Goal: Obtain resource: Download file/media

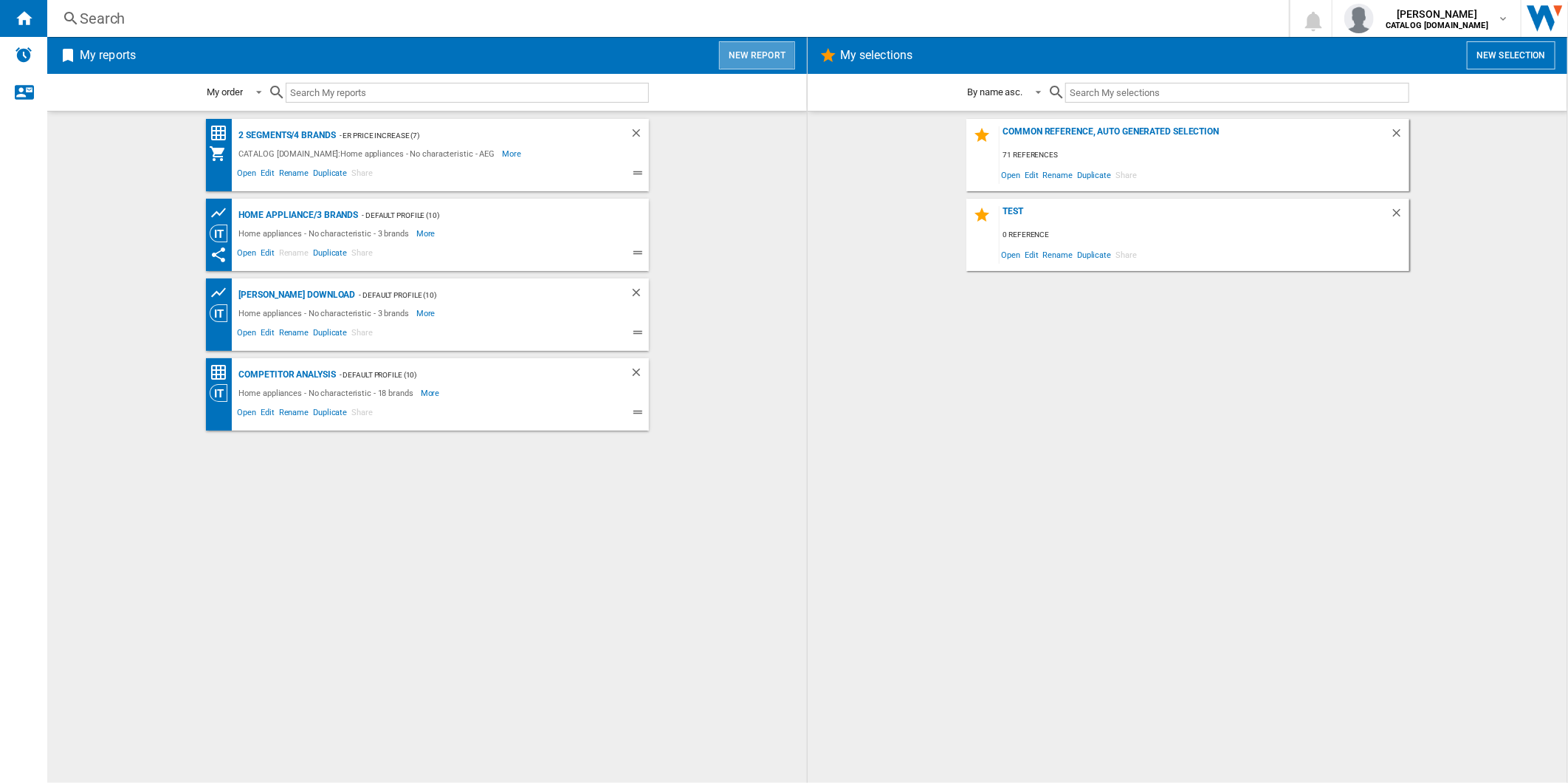
click at [763, 59] on button "New report" at bounding box center [757, 55] width 76 height 28
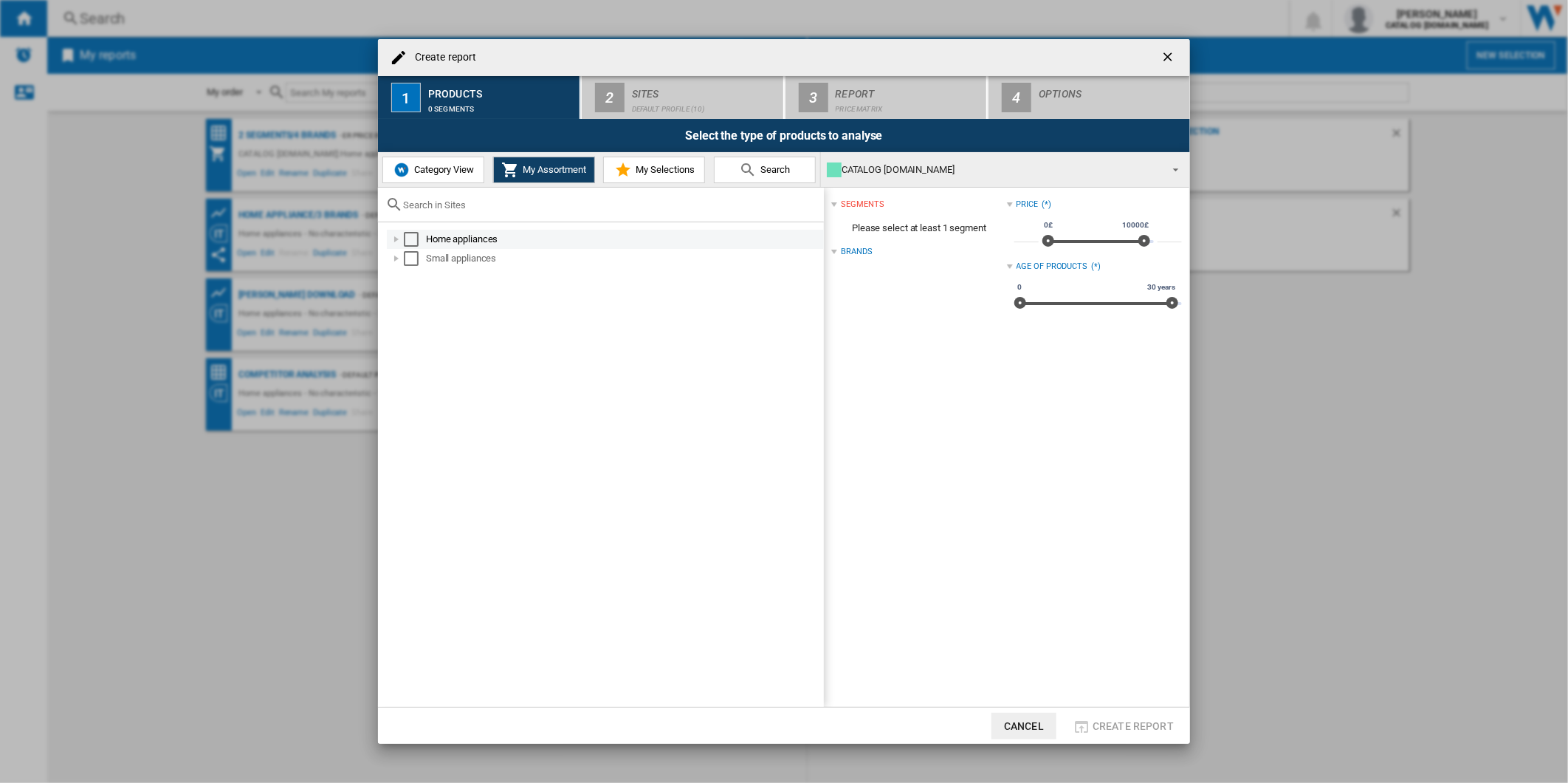
click at [409, 240] on div "Select" at bounding box center [411, 239] width 14 height 14
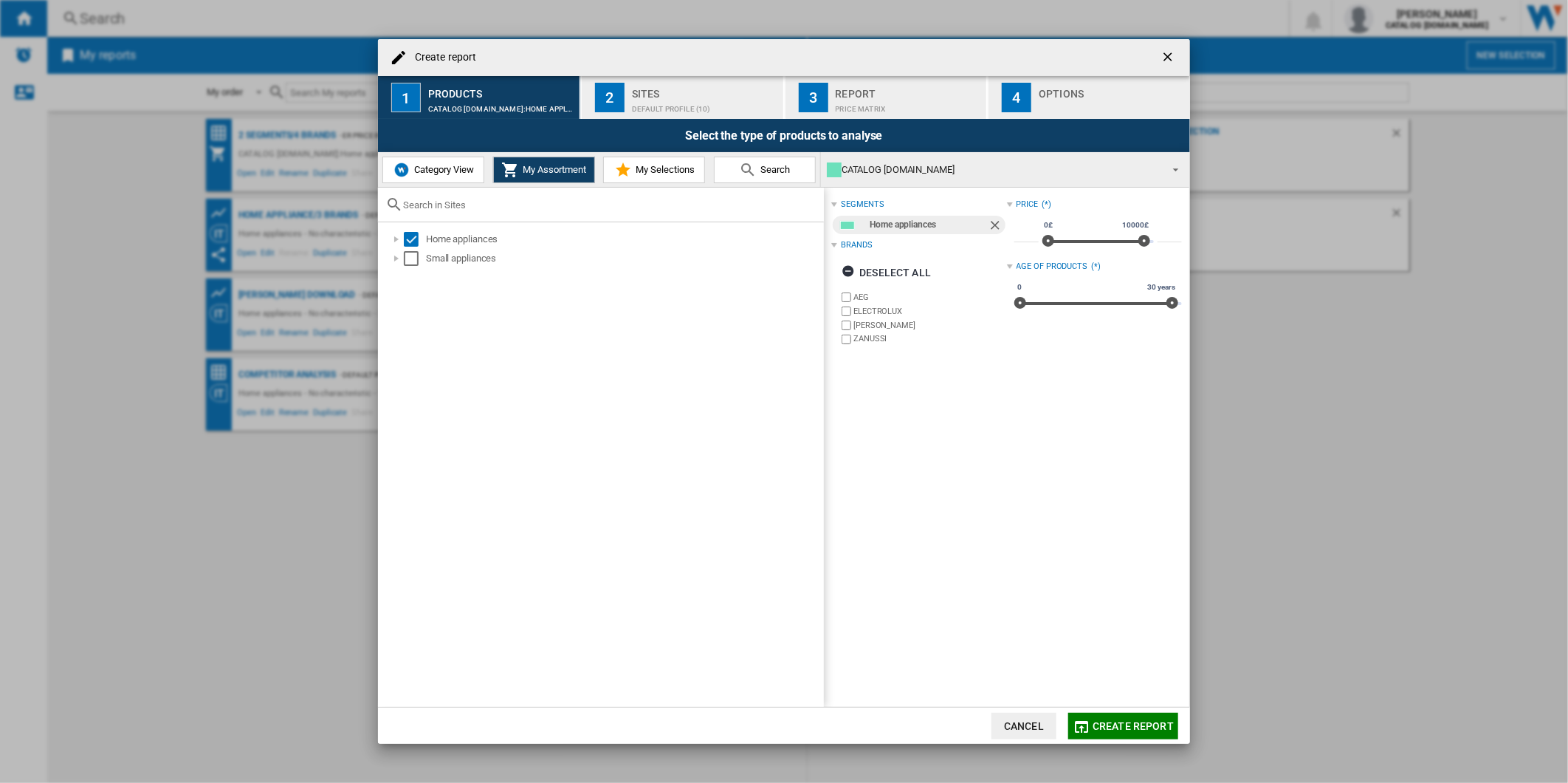
click at [874, 315] on label "ELECTROLUX" at bounding box center [929, 311] width 152 height 11
click at [875, 322] on label "[PERSON_NAME]" at bounding box center [929, 325] width 152 height 11
click at [867, 340] on label "ZANUSSI" at bounding box center [929, 339] width 152 height 11
click at [687, 107] on div "Default profile (10)" at bounding box center [704, 105] width 146 height 15
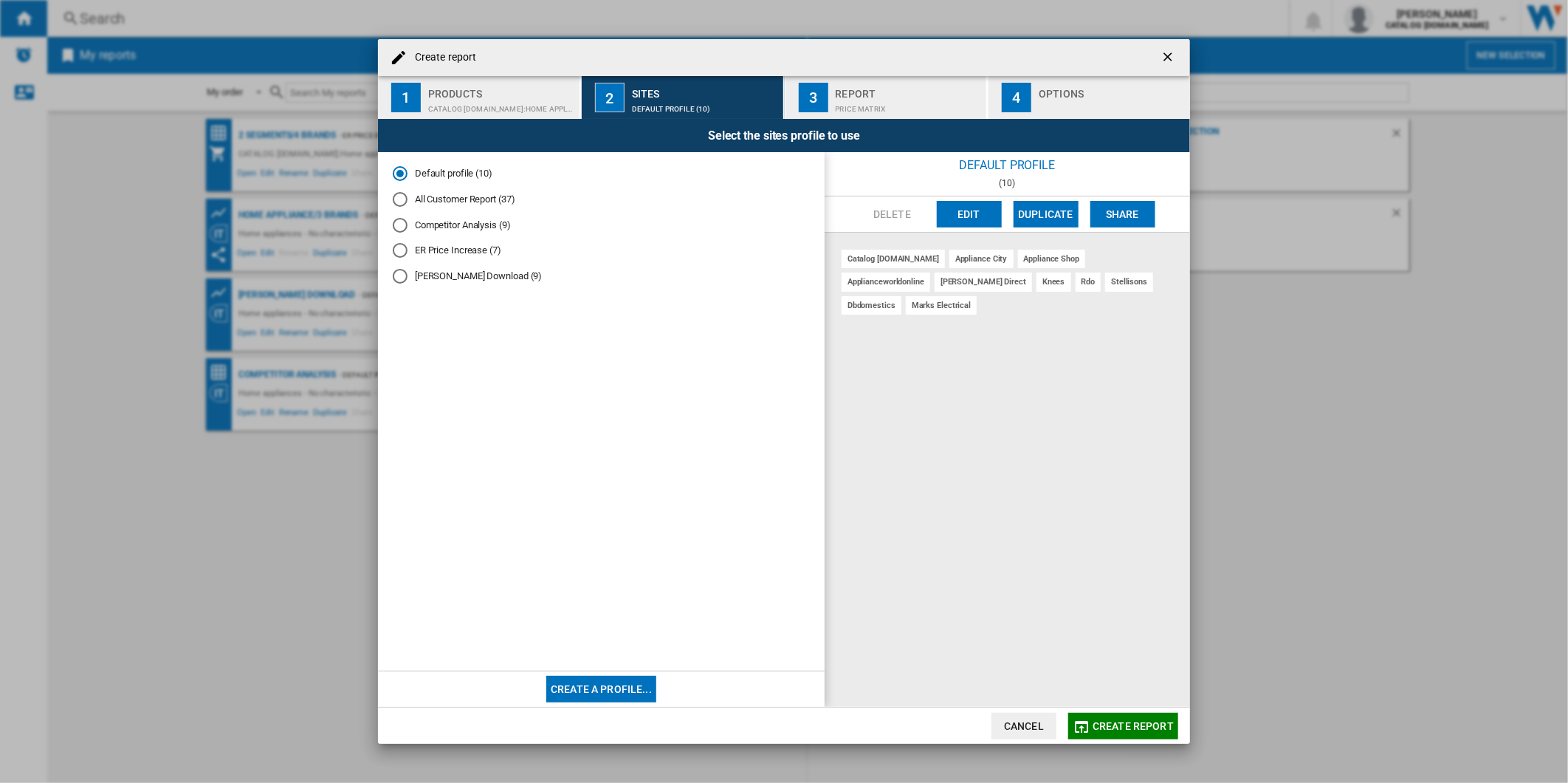
click at [1134, 728] on span "Create report" at bounding box center [1133, 725] width 82 height 11
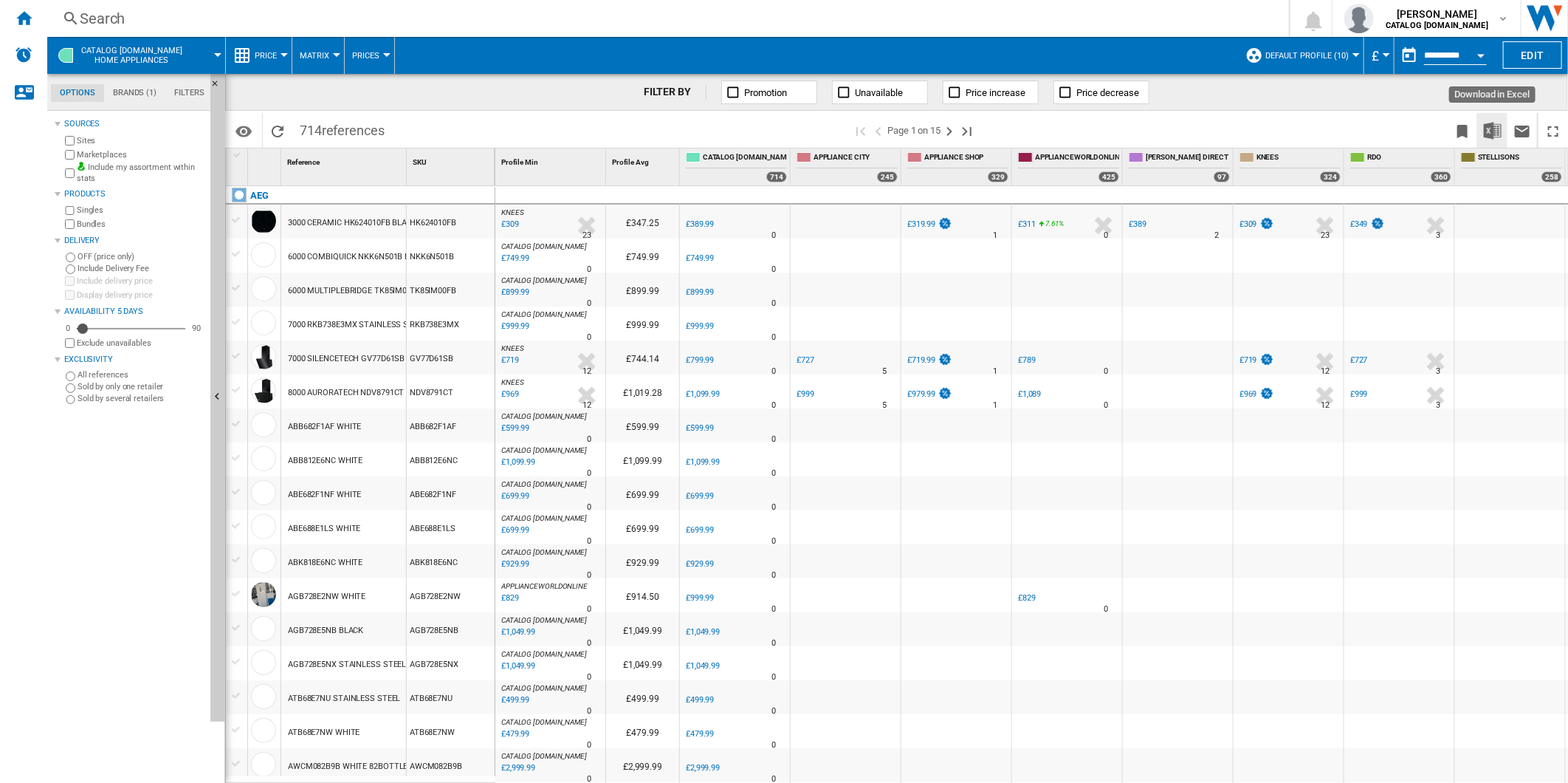
click at [1486, 128] on img "Download in Excel" at bounding box center [1492, 130] width 18 height 18
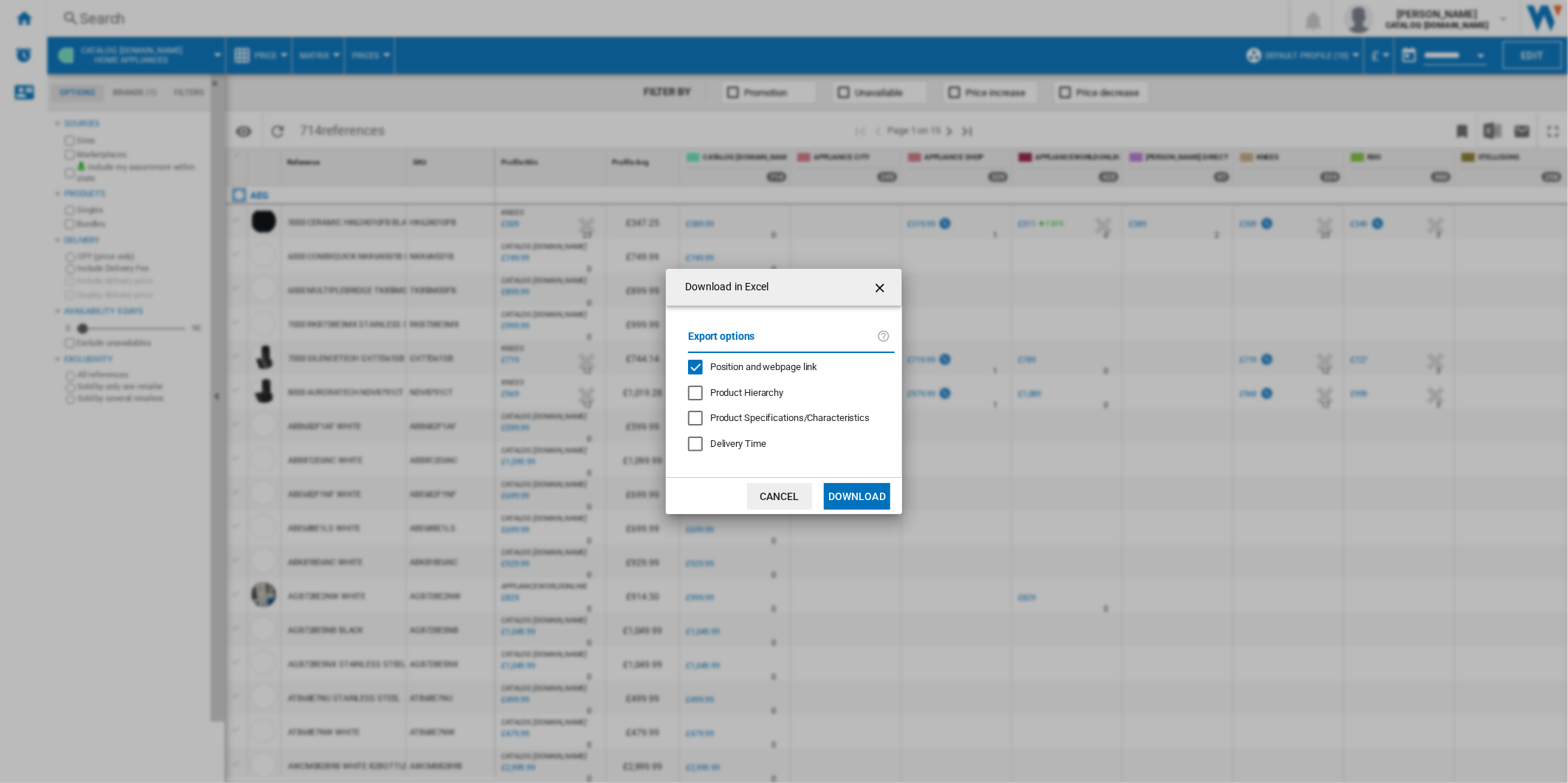
click at [717, 364] on span "Position and webpage link" at bounding box center [764, 367] width 107 height 11
click at [876, 503] on button "Download" at bounding box center [857, 496] width 66 height 27
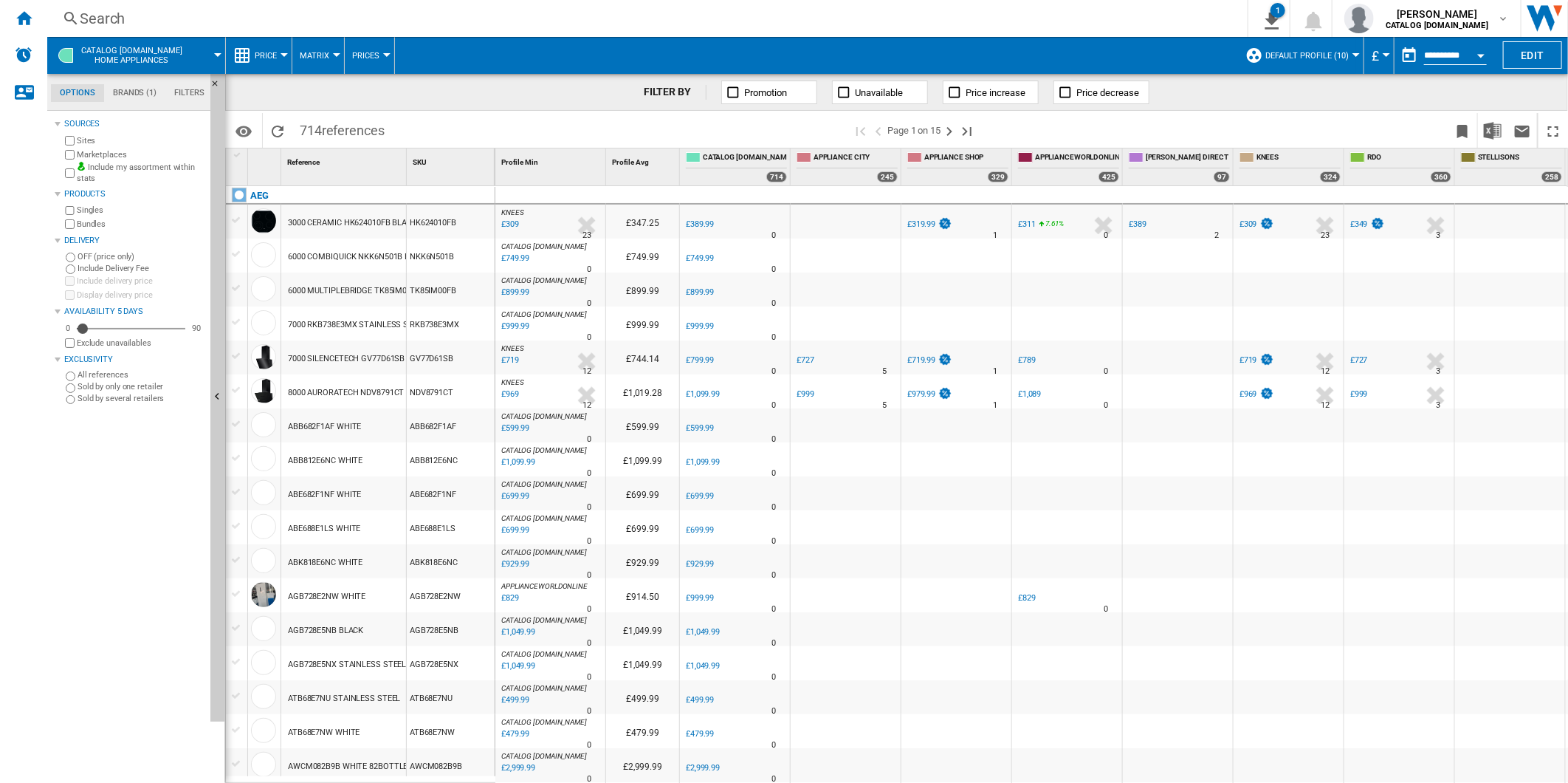
click at [1014, 122] on span at bounding box center [1217, 130] width 460 height 35
